Goal: Information Seeking & Learning: Learn about a topic

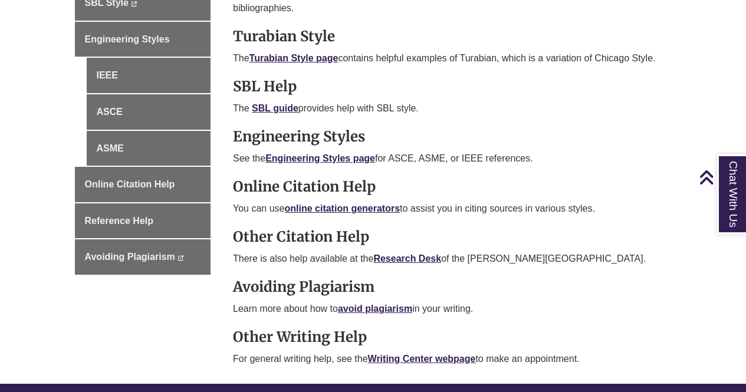
scroll to position [568, 0]
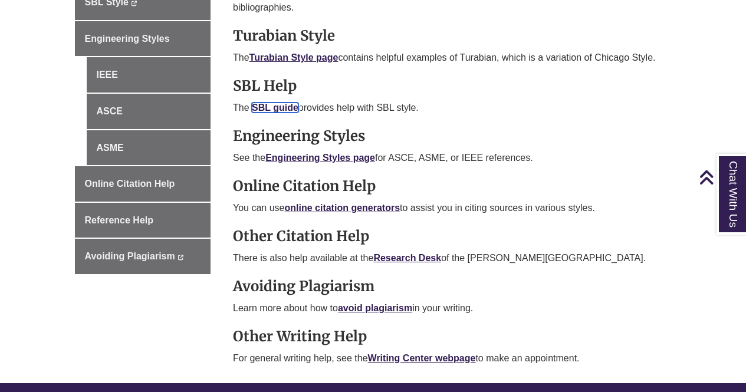
click at [273, 108] on link "SBL guide" at bounding box center [275, 108] width 47 height 10
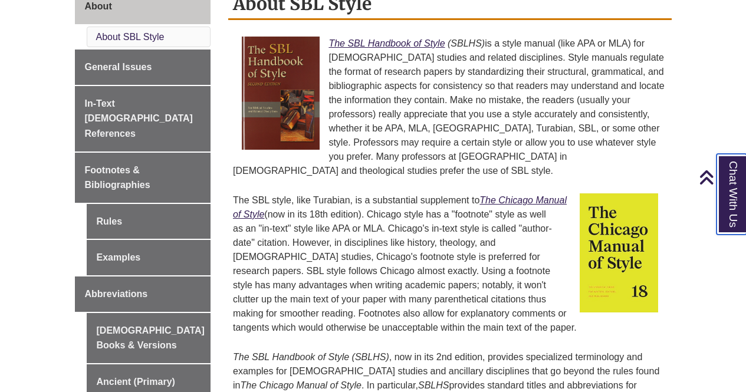
scroll to position [343, 0]
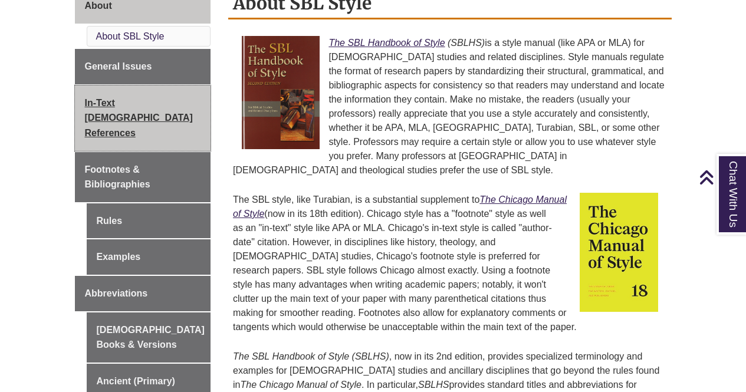
click at [106, 118] on span "In-Text [DEMOGRAPHIC_DATA] References" at bounding box center [139, 118] width 108 height 40
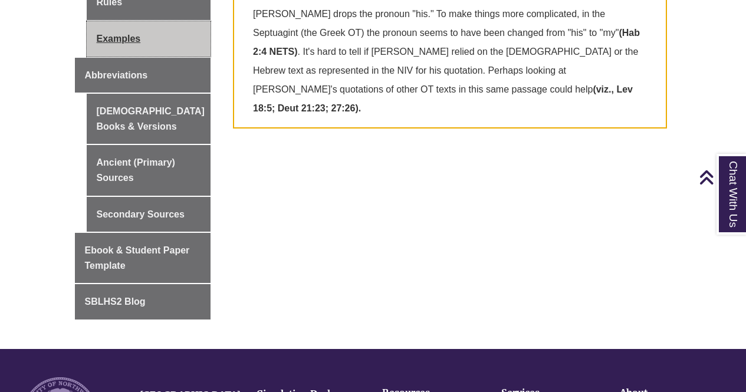
scroll to position [591, 0]
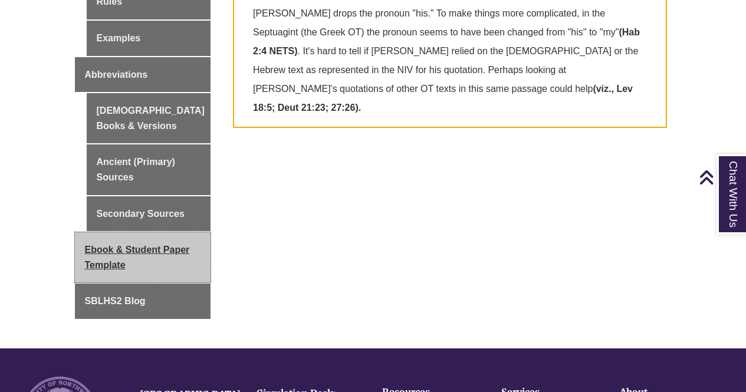
click at [155, 232] on link "Ebook & Student Paper Template" at bounding box center [143, 257] width 136 height 50
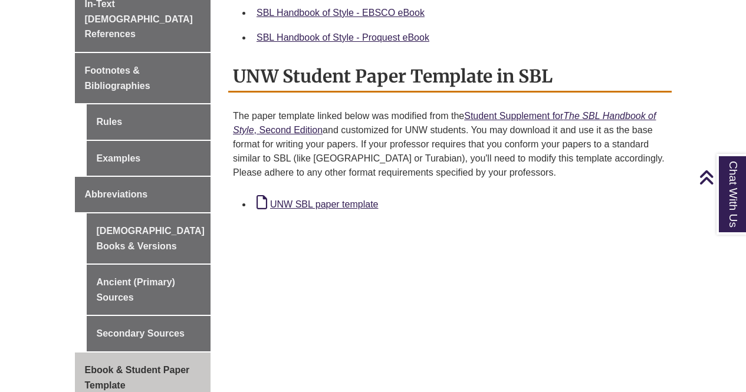
scroll to position [432, 0]
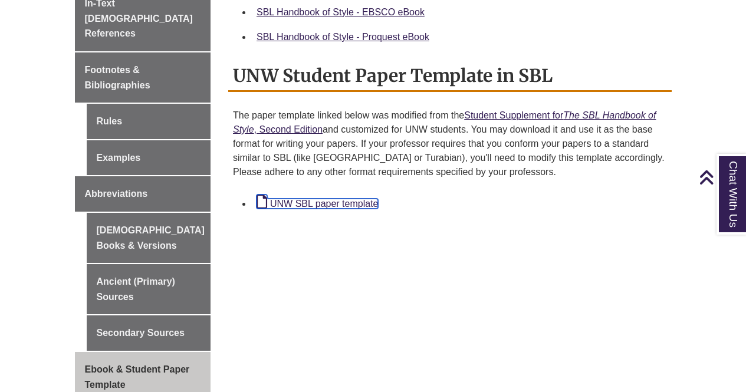
click at [328, 199] on link "UNW SBL paper template" at bounding box center [316, 204] width 121 height 10
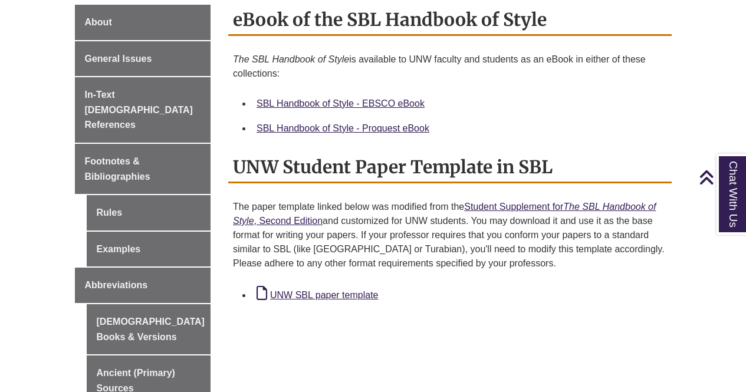
scroll to position [340, 0]
click at [334, 99] on link "SBL Handbook of Style - EBSCO eBook" at bounding box center [340, 104] width 168 height 10
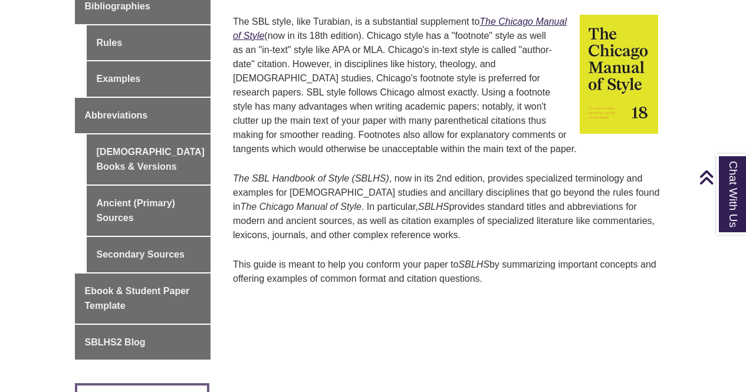
scroll to position [515, 0]
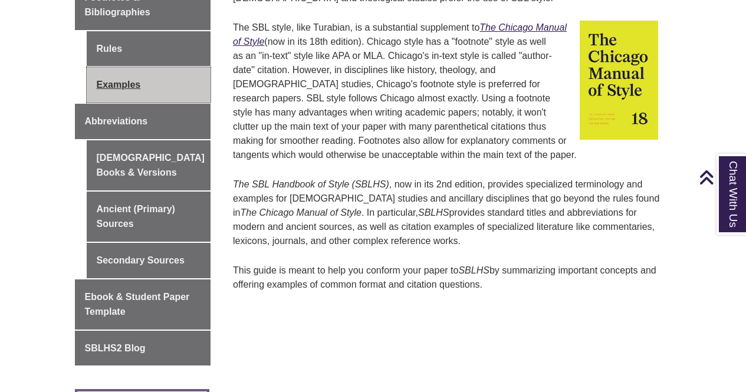
click at [112, 75] on link "Examples" at bounding box center [149, 84] width 124 height 35
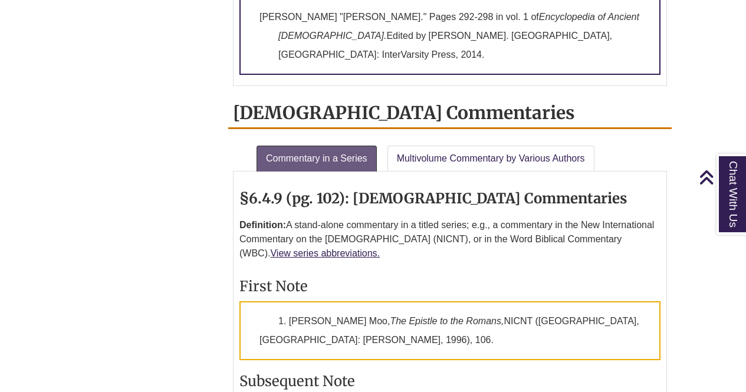
scroll to position [1735, 0]
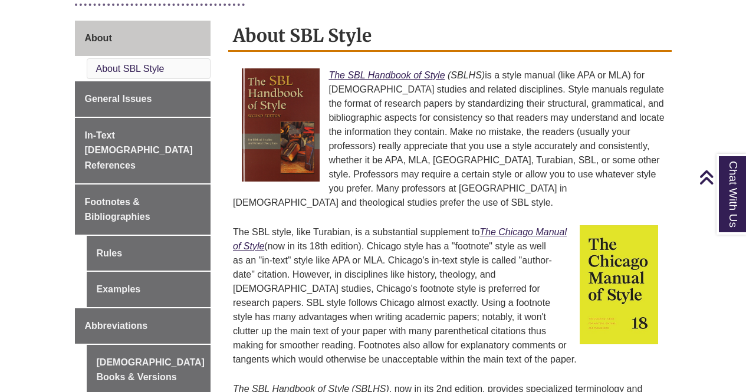
scroll to position [309, 0]
